Goal: Information Seeking & Learning: Find specific page/section

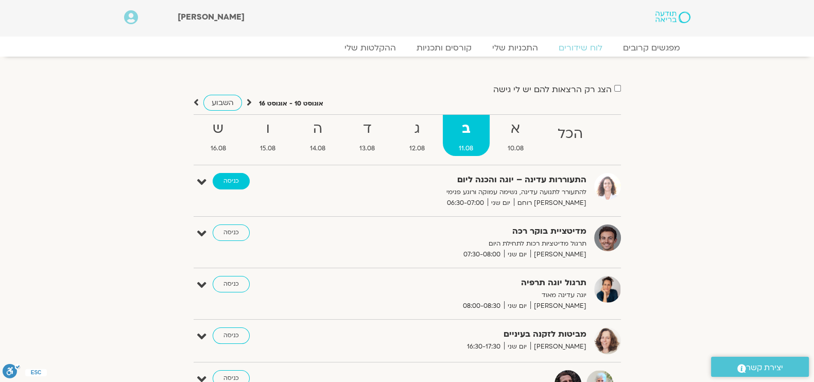
click at [234, 181] on link "כניסה" at bounding box center [231, 181] width 37 height 16
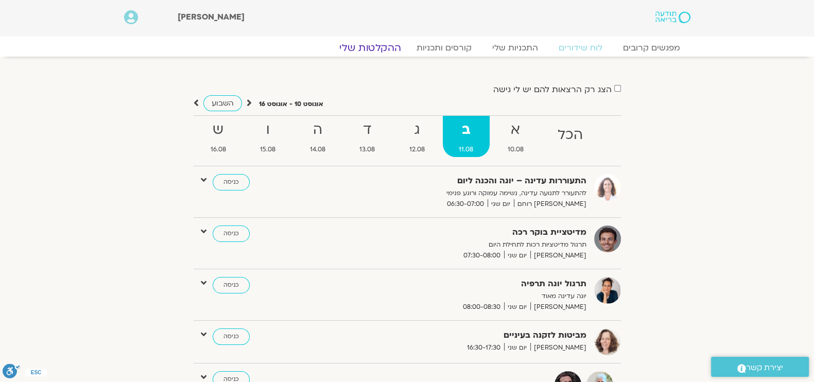
click at [371, 50] on link "ההקלטות שלי" at bounding box center [370, 48] width 87 height 12
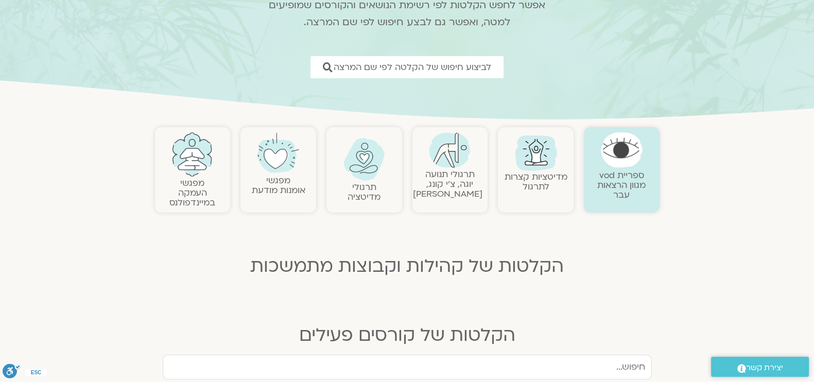
scroll to position [128, 0]
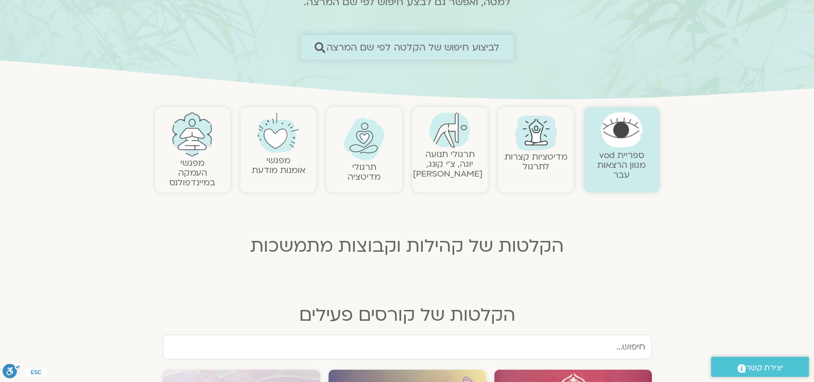
click at [489, 47] on span "לביצוע חיפוש של הקלטה לפי שם המרצה" at bounding box center [414, 47] width 174 height 11
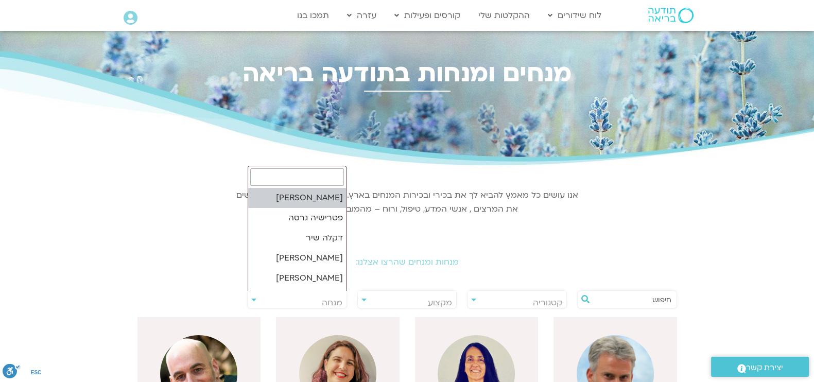
click at [330, 295] on span "מנחה" at bounding box center [297, 303] width 99 height 24
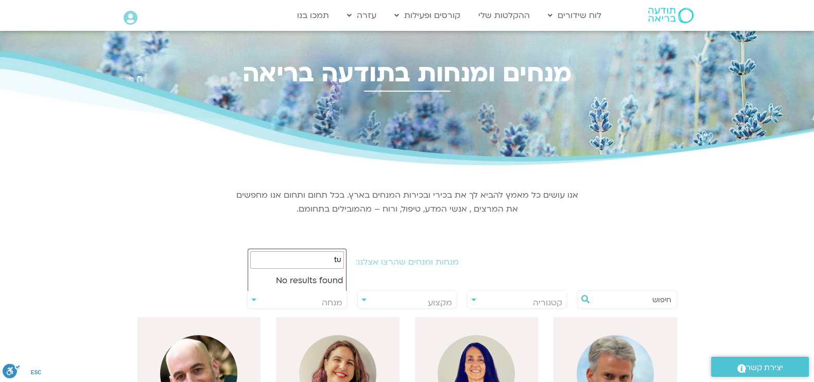
type input "t"
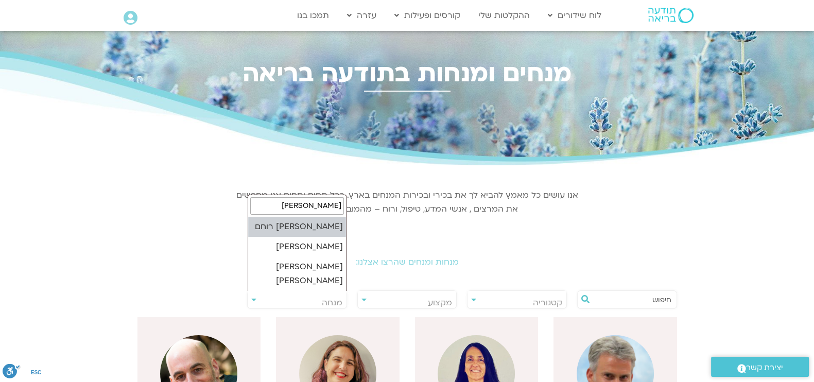
type input "אורנה"
select select "*****"
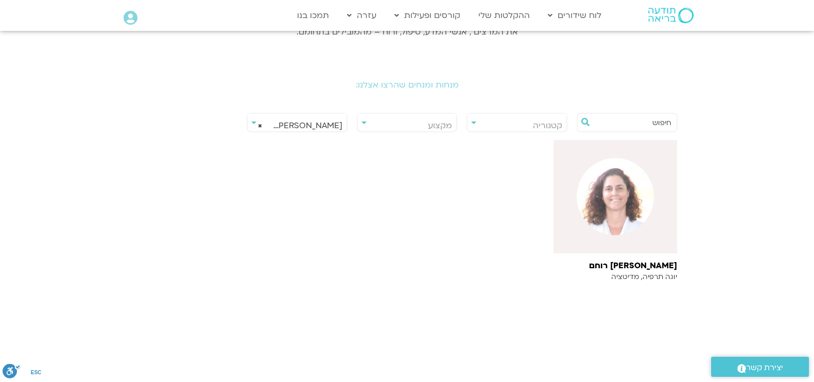
scroll to position [193, 0]
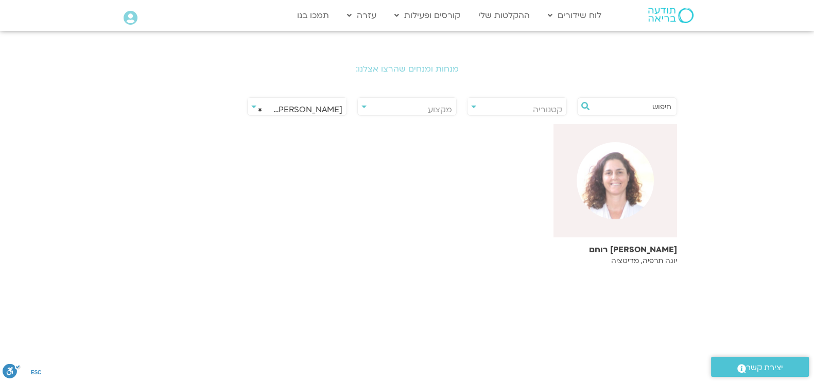
click at [612, 190] on img at bounding box center [615, 180] width 77 height 77
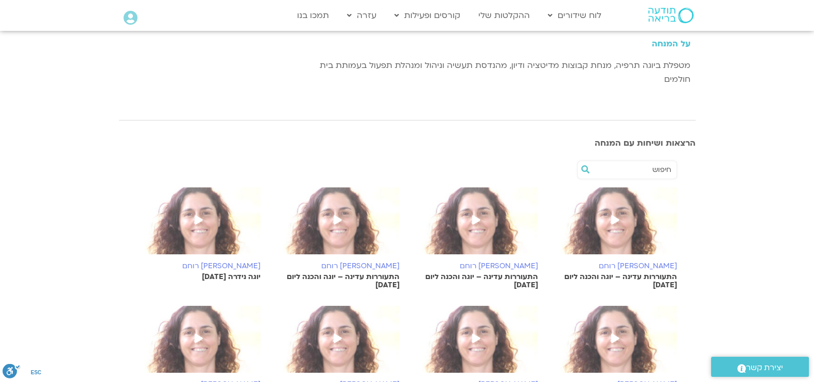
scroll to position [193, 0]
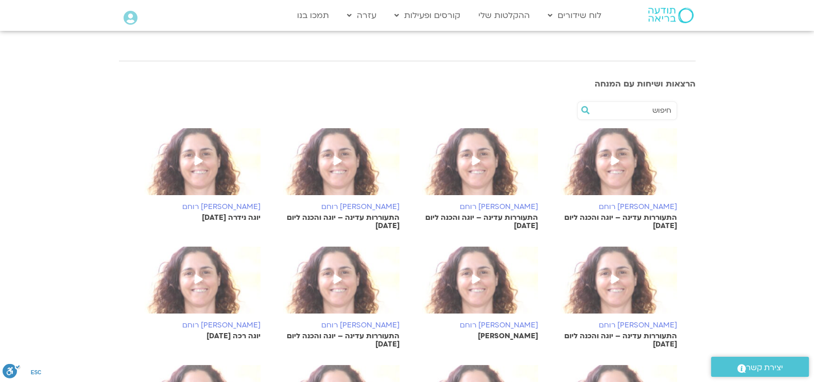
click at [620, 155] on span at bounding box center [615, 161] width 19 height 19
